Goal: Communication & Community: Share content

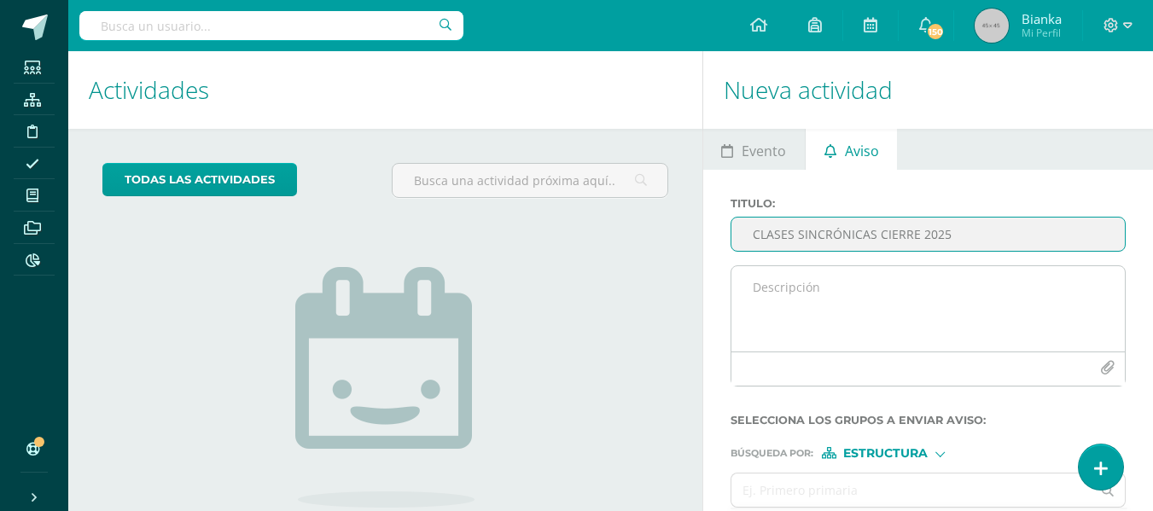
type input "CLASES SINCRÓNICAS CIERRE 2025"
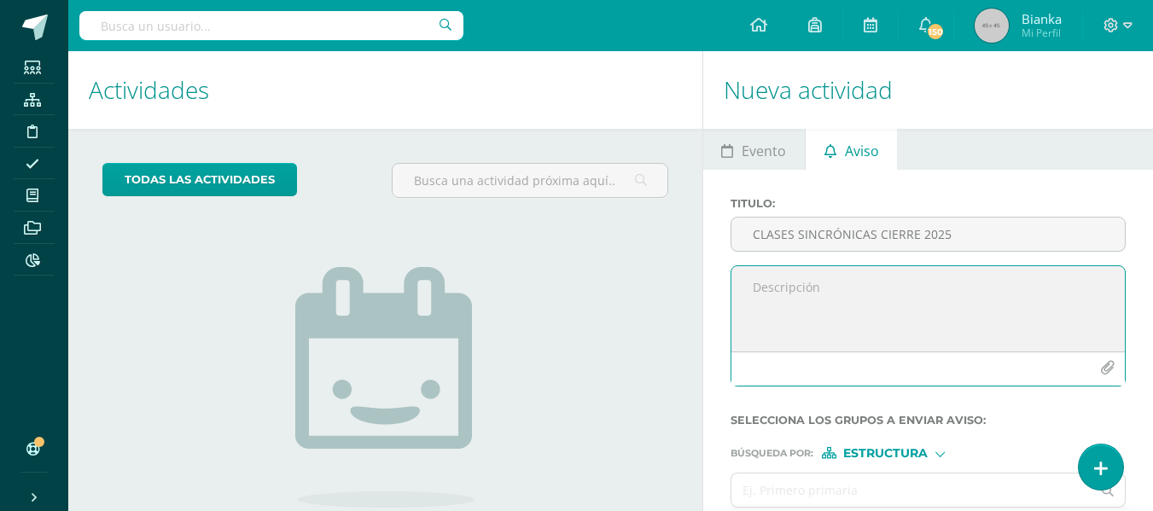
click at [889, 294] on textarea at bounding box center [927, 308] width 393 height 85
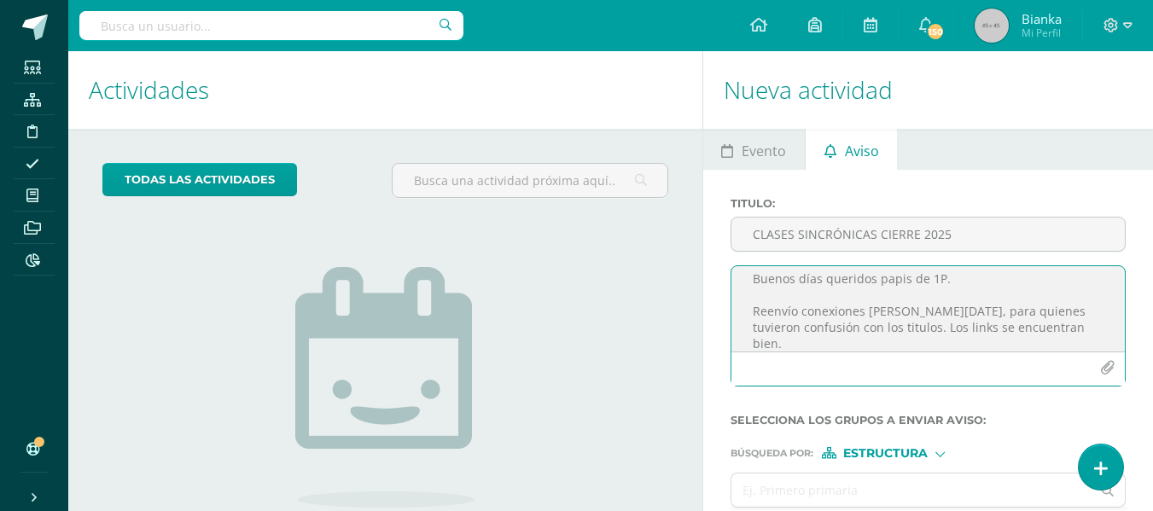
scroll to position [25, 0]
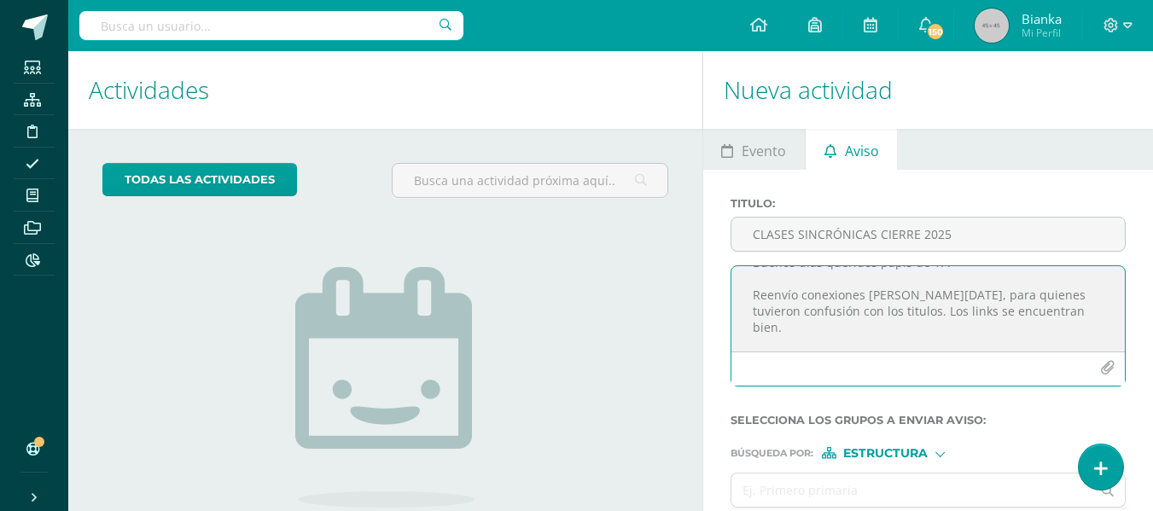
type textarea "Buenos días queridos papis de 1P. Reenvío conexiones [PERSON_NAME][DATE], para …"
click at [1106, 358] on button "button" at bounding box center [1107, 368] width 33 height 33
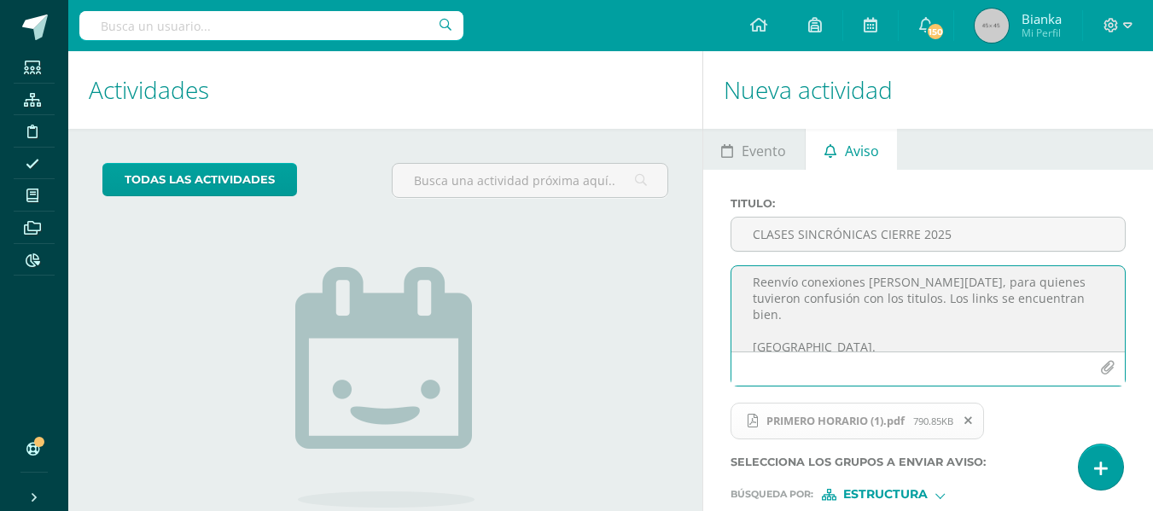
scroll to position [145, 0]
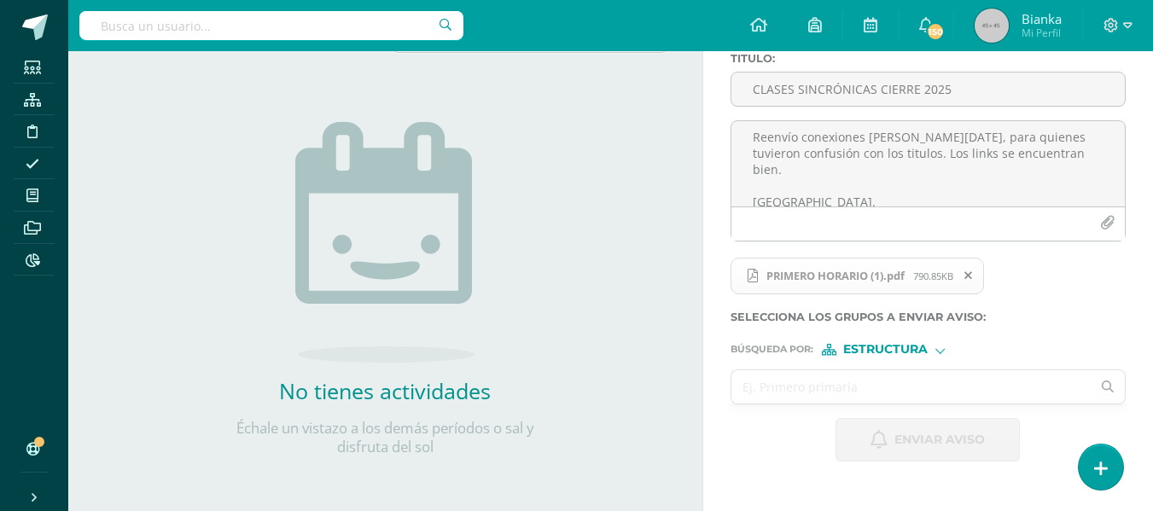
click at [892, 388] on input "text" at bounding box center [911, 386] width 360 height 33
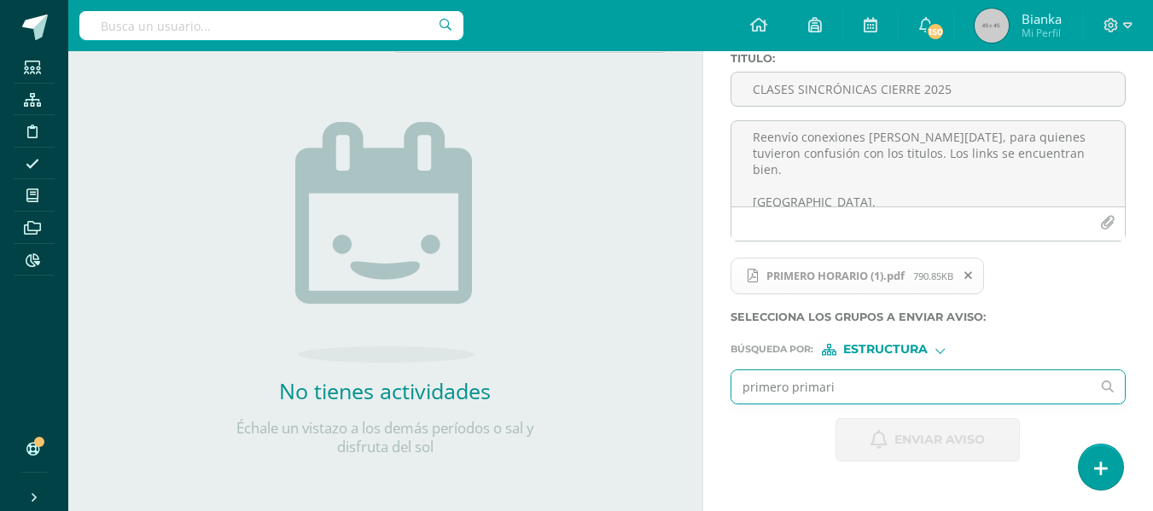
type input "primero primaria"
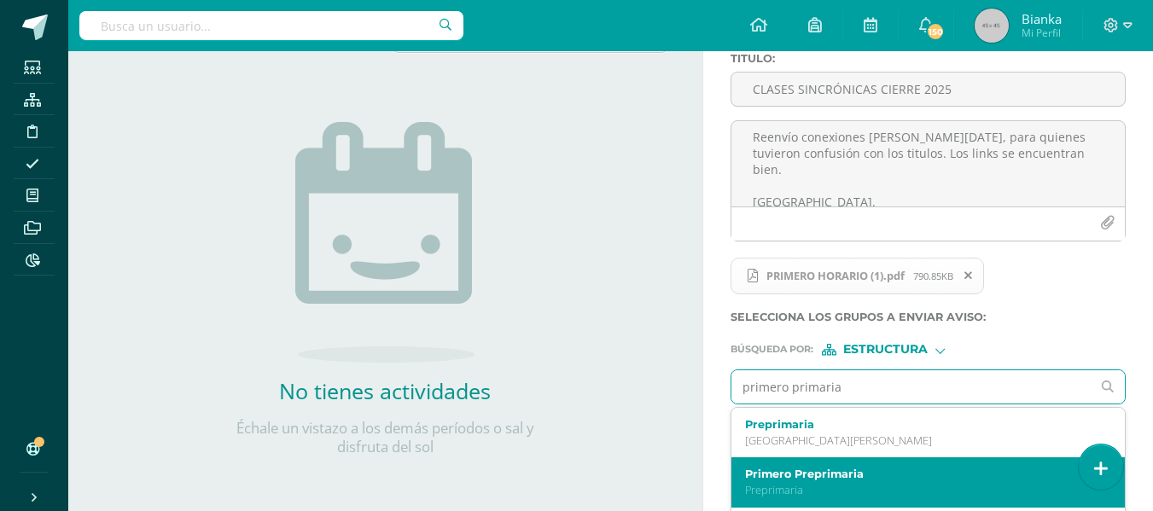
click at [832, 480] on label "Primero Preprimaria" at bounding box center [921, 474] width 352 height 13
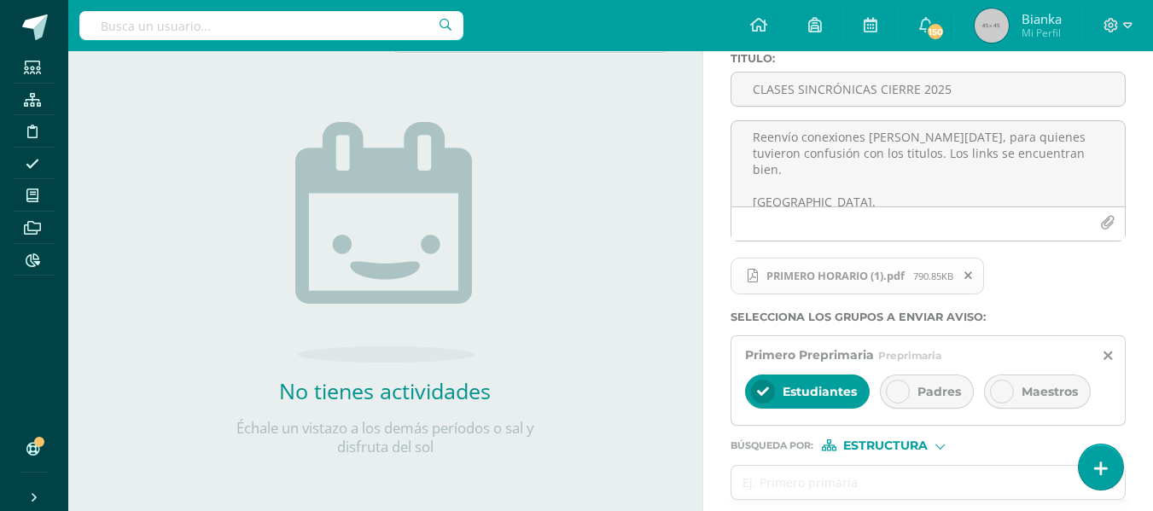
click at [916, 393] on div "Padres" at bounding box center [927, 392] width 94 height 34
click at [829, 389] on span "Estudiantes" at bounding box center [820, 391] width 74 height 15
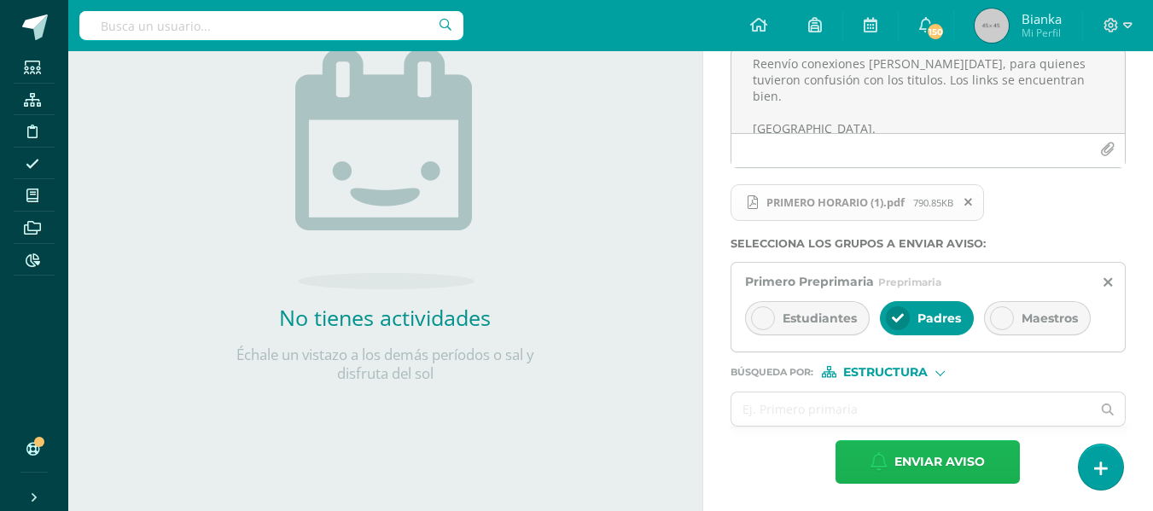
click at [880, 469] on icon "button" at bounding box center [879, 461] width 17 height 19
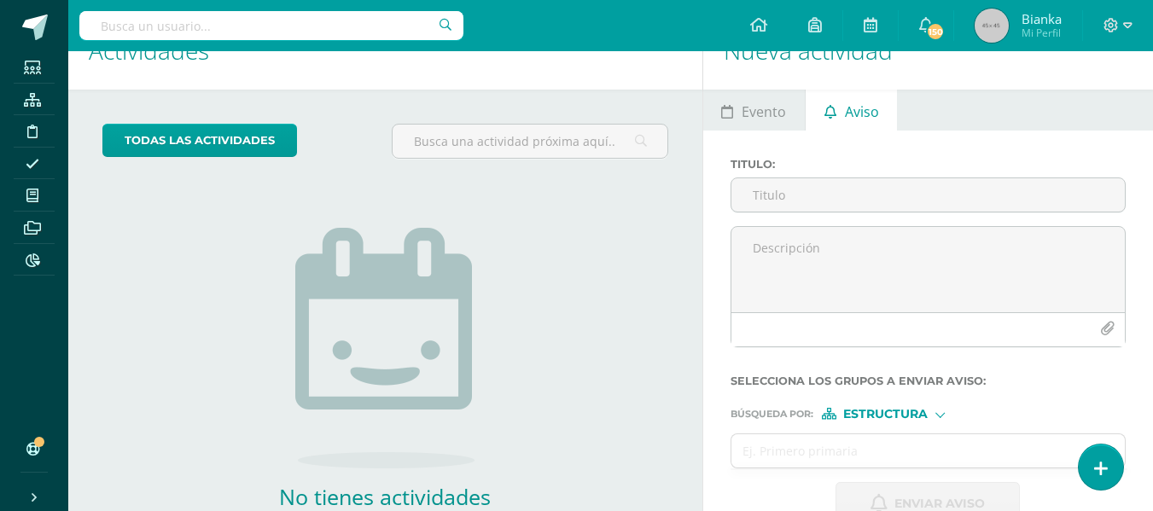
scroll to position [38, 0]
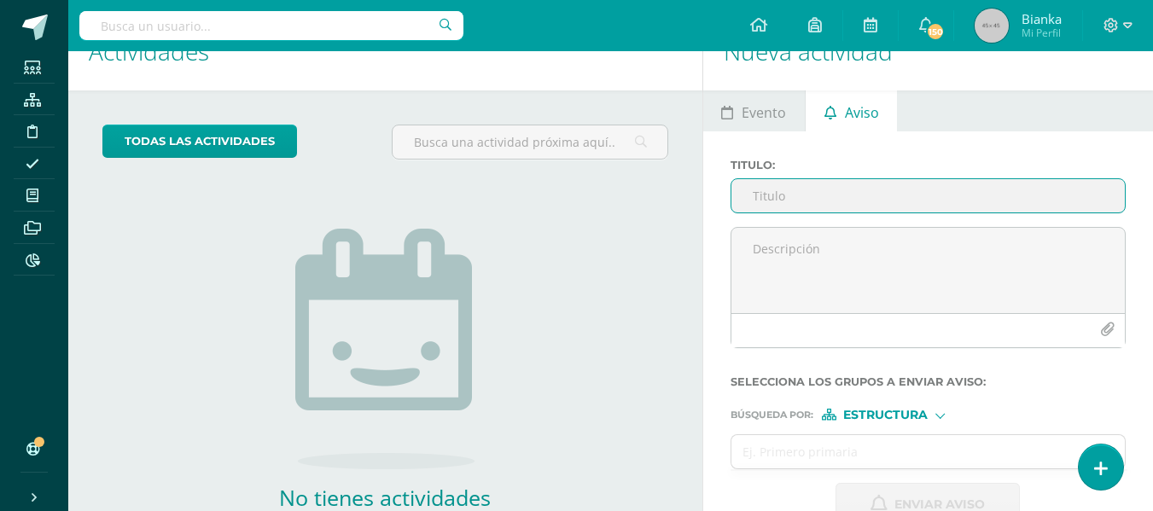
click at [791, 196] on input "Titulo :" at bounding box center [927, 195] width 393 height 33
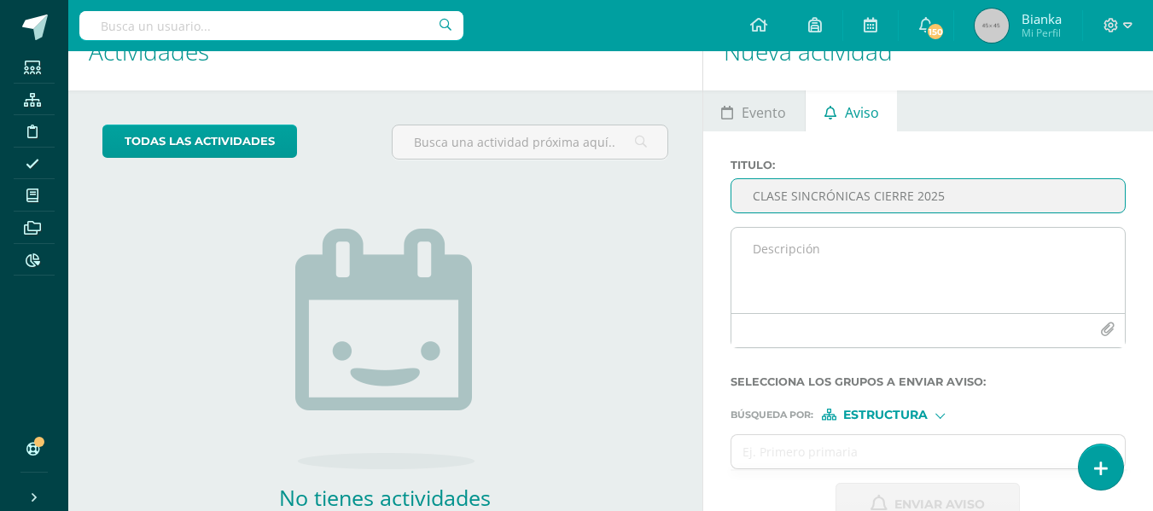
type input "CLASE SINCRÓNICAS CIERRE 2025"
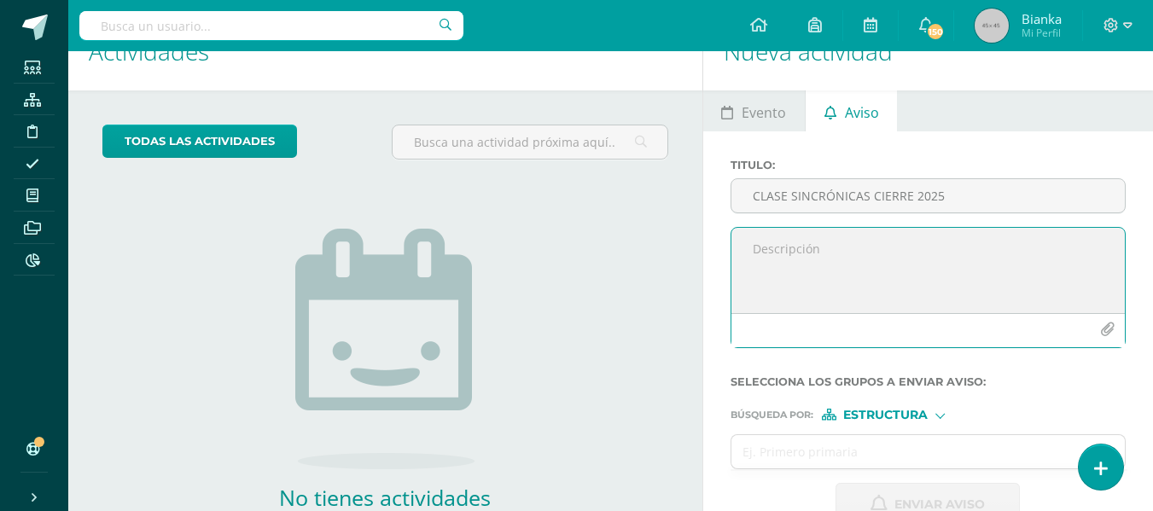
click at [794, 240] on textarea at bounding box center [927, 270] width 393 height 85
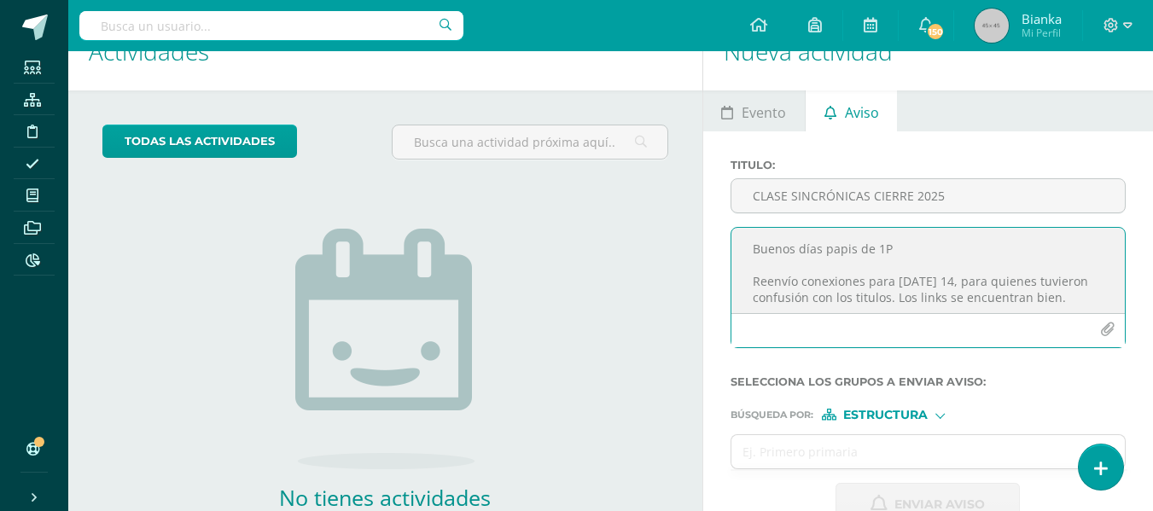
scroll to position [25, 0]
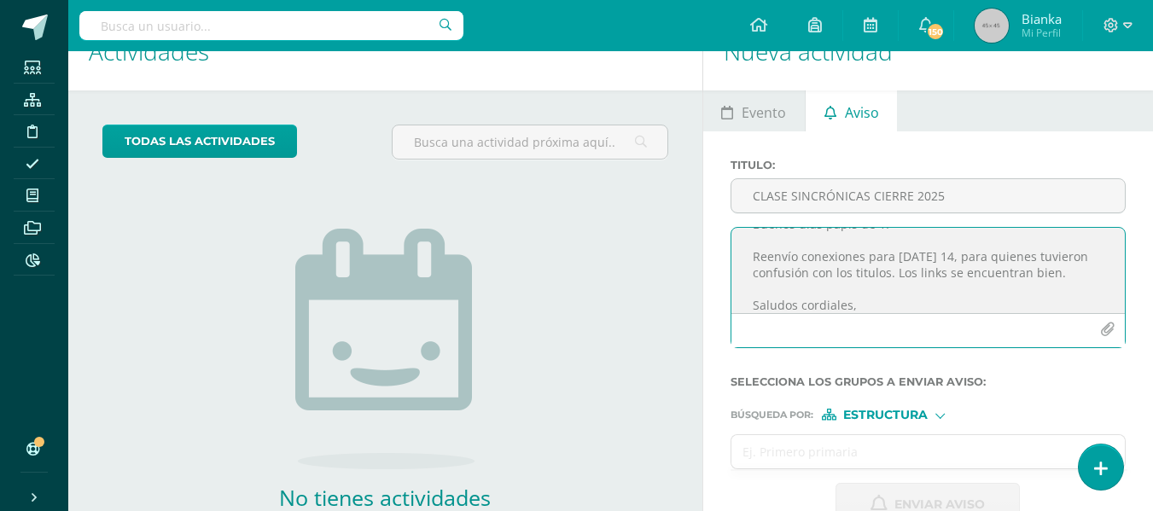
type textarea "Buenos días papis de 1P Reenvío conexiones para martes 14, para quienes tuviero…"
click at [846, 446] on input "text" at bounding box center [911, 451] width 360 height 33
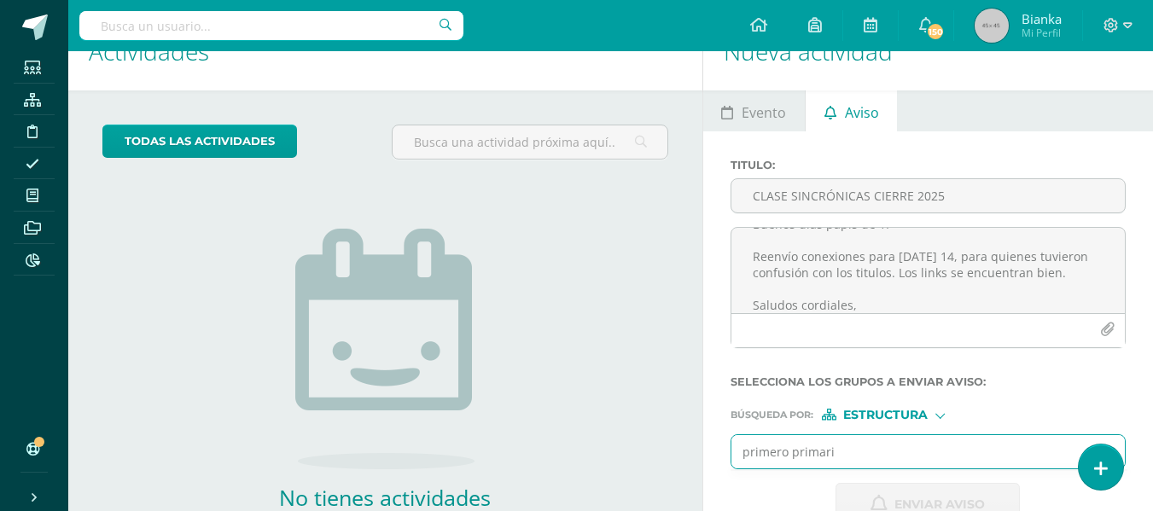
type input "primero primaria"
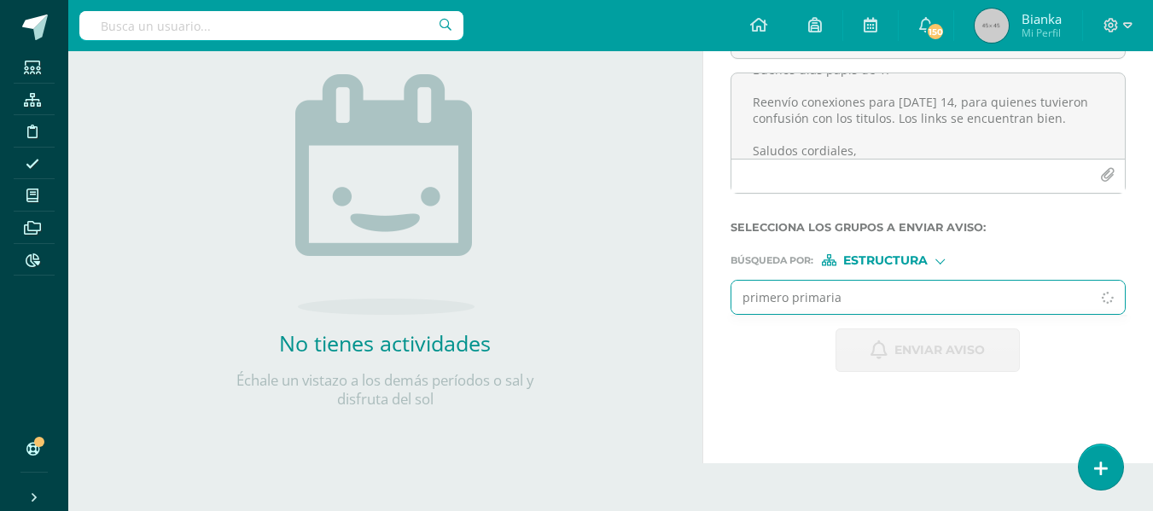
scroll to position [207, 0]
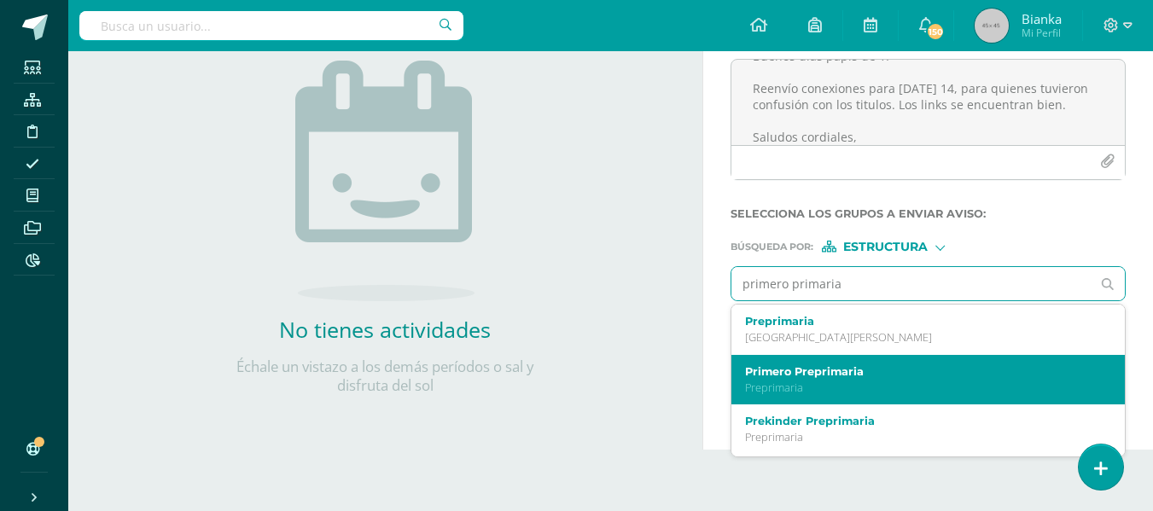
click at [827, 376] on label "Primero Preprimaria" at bounding box center [921, 371] width 352 height 13
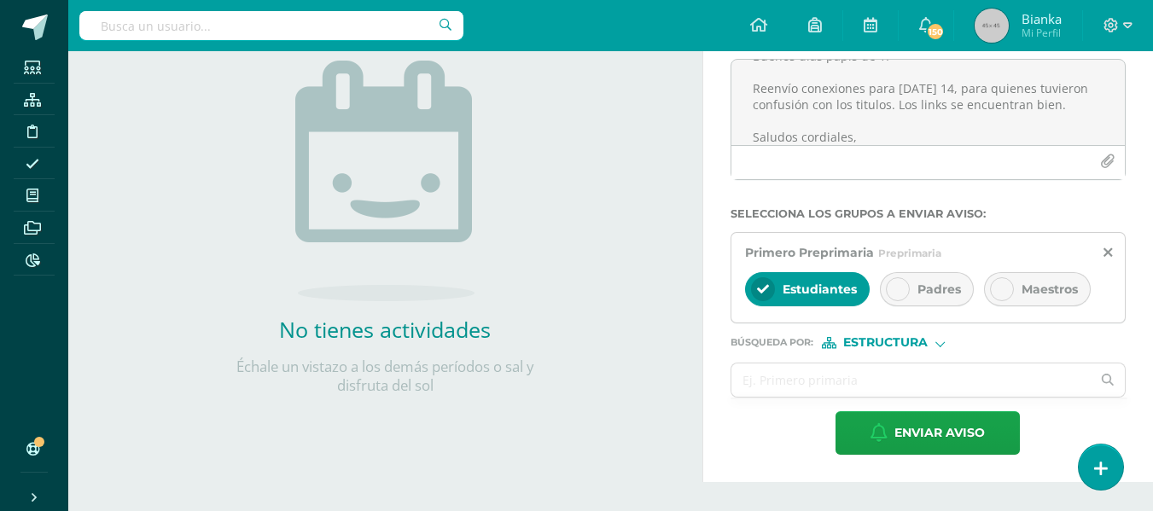
click at [900, 271] on div "Estudiantes Padres Maestros" at bounding box center [928, 291] width 366 height 41
click at [900, 276] on div "Padres" at bounding box center [927, 289] width 94 height 34
click at [851, 288] on span "Estudiantes" at bounding box center [820, 289] width 74 height 15
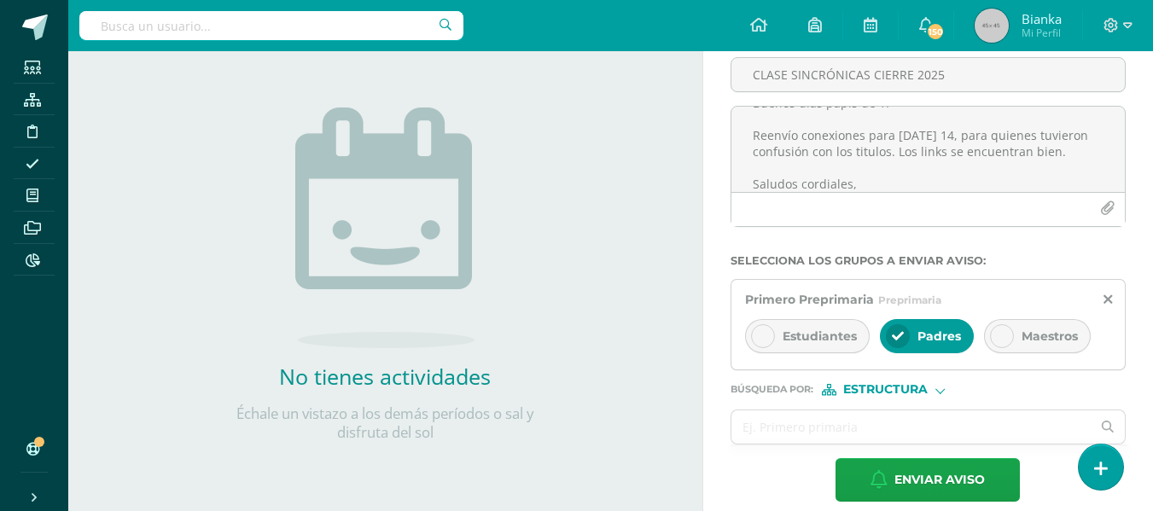
scroll to position [159, 0]
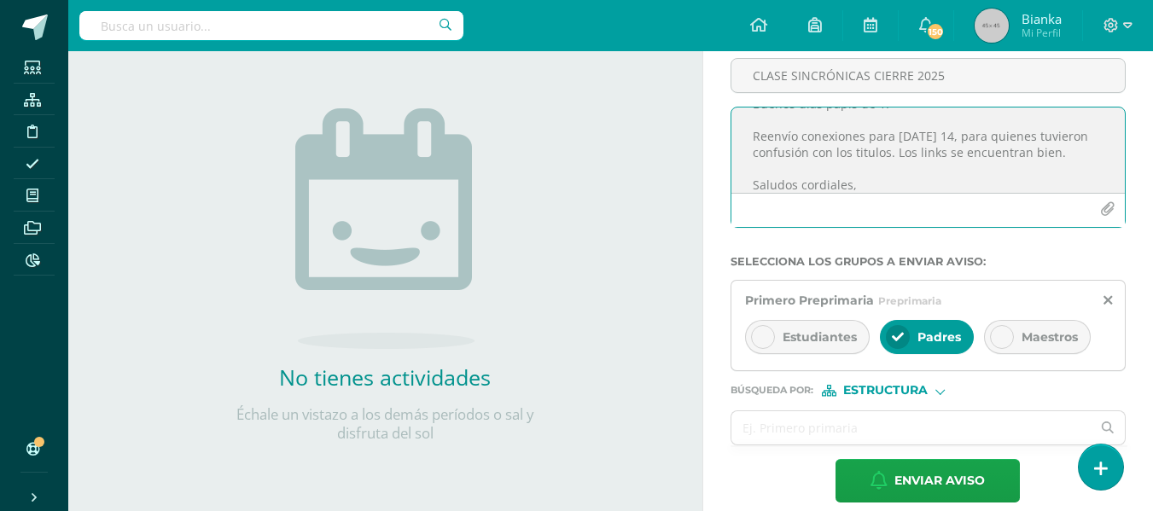
click at [1110, 204] on icon "button" at bounding box center [1107, 209] width 15 height 15
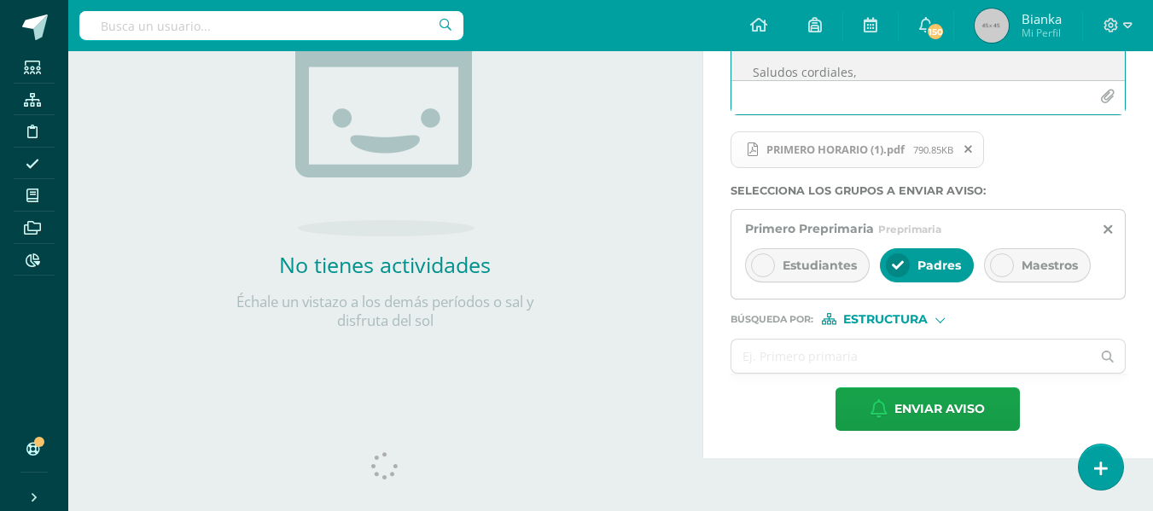
scroll to position [289, 0]
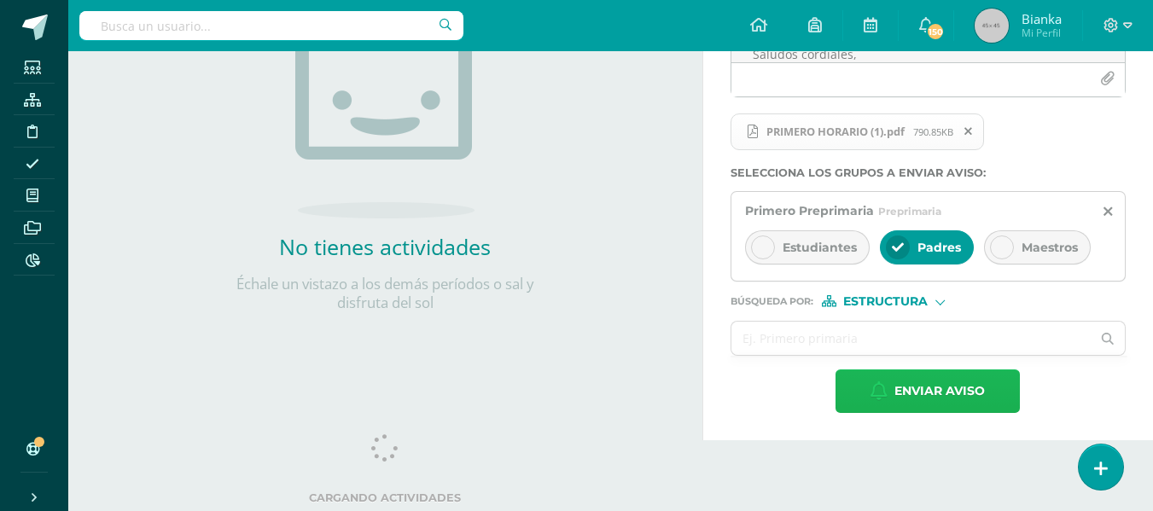
click at [935, 398] on span "Enviar aviso" at bounding box center [940, 391] width 90 height 42
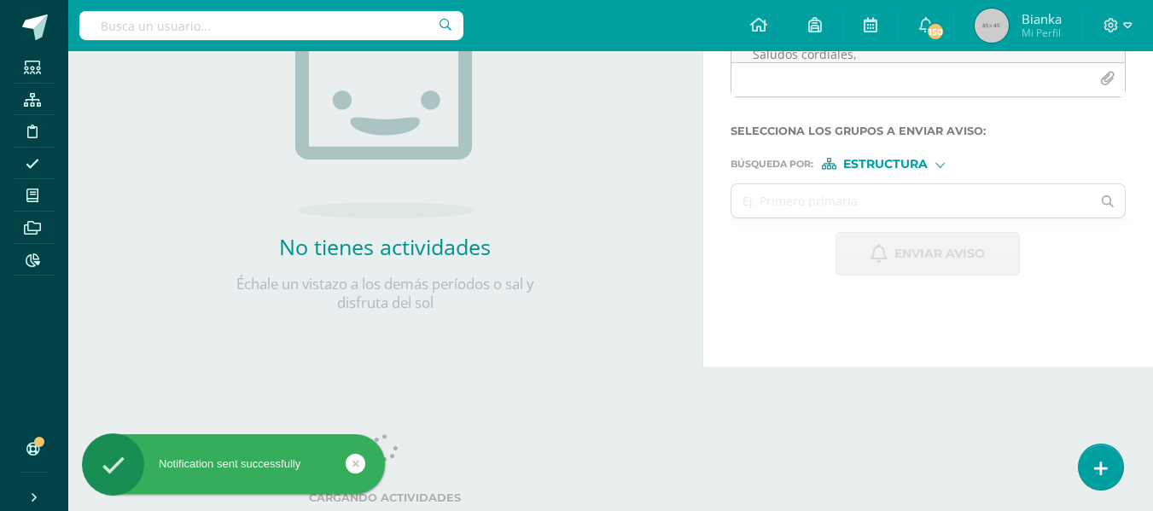
scroll to position [0, 0]
